Goal: Information Seeking & Learning: Compare options

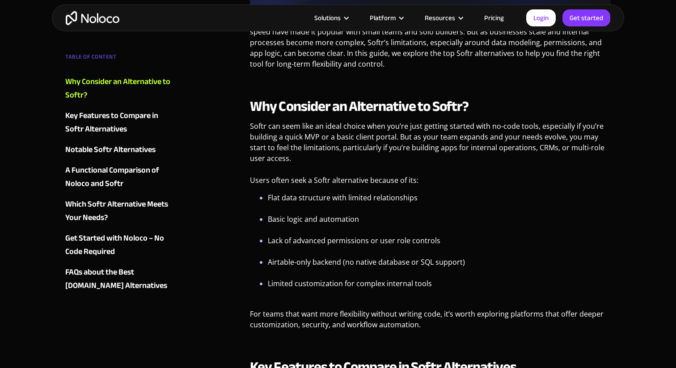
scroll to position [430, 0]
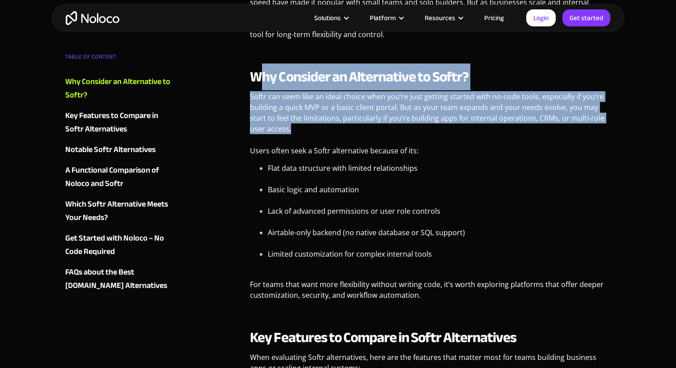
drag, startPoint x: 308, startPoint y: 126, endPoint x: 265, endPoint y: 90, distance: 56.2
click at [265, 90] on div "Why Consider an Alternative to Softr? Softr can seem like an ideal choice when …" at bounding box center [430, 187] width 361 height 239
click at [298, 115] on p "Softr can seem like an ideal choice when you’re just getting started with no-co…" at bounding box center [430, 116] width 361 height 50
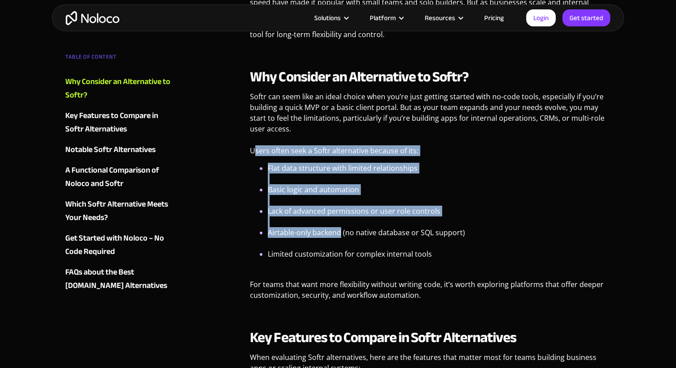
drag, startPoint x: 254, startPoint y: 149, endPoint x: 341, endPoint y: 230, distance: 118.4
click at [341, 230] on div "Why Consider an Alternative to Softr? Softr can seem like an ideal choice when …" at bounding box center [430, 187] width 361 height 239
click at [372, 204] on li "Basic logic and automation" at bounding box center [439, 194] width 343 height 21
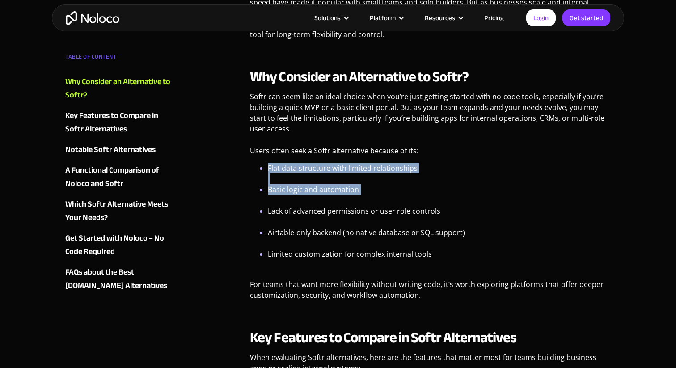
drag, startPoint x: 269, startPoint y: 169, endPoint x: 383, endPoint y: 198, distance: 117.9
click at [383, 198] on ul "Flat data structure with limited relationships Basic logic and automation Lack …" at bounding box center [430, 216] width 361 height 107
click at [383, 198] on li "Basic logic and automation" at bounding box center [439, 194] width 343 height 21
drag, startPoint x: 383, startPoint y: 198, endPoint x: 264, endPoint y: 193, distance: 118.2
click at [268, 193] on li "Basic logic and automation" at bounding box center [439, 194] width 343 height 21
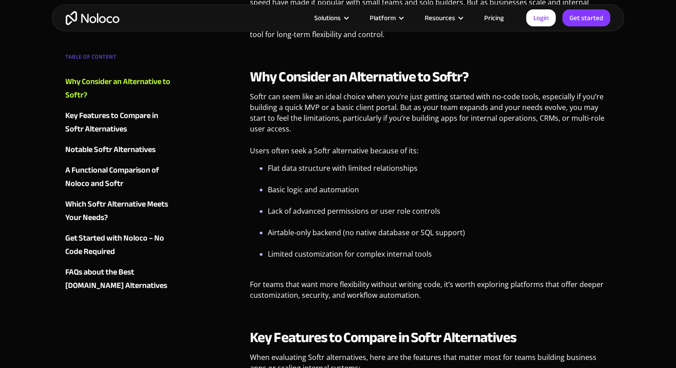
click at [311, 219] on li "Lack of advanced permissions or user role controls" at bounding box center [439, 216] width 343 height 21
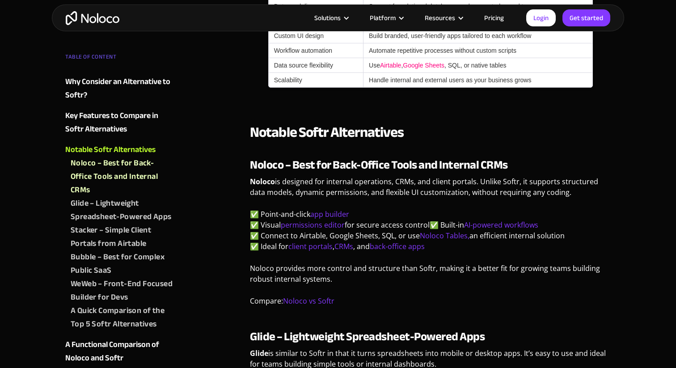
scroll to position [842, 0]
drag, startPoint x: 292, startPoint y: 166, endPoint x: 389, endPoint y: 200, distance: 102.3
click at [389, 200] on div "Noloco – Best for Back-Office Tools and Internal CRMs Noloco is designed for in…" at bounding box center [430, 235] width 361 height 155
click at [389, 200] on p "Noloco is designed for internal operations, CRMs, and client portals. Unlike So…" at bounding box center [430, 190] width 361 height 28
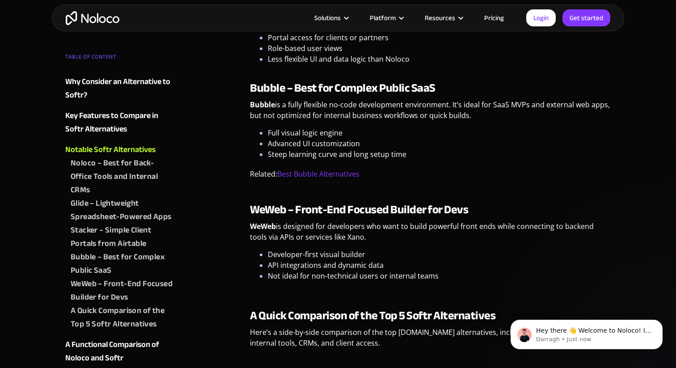
scroll to position [1318, 0]
